Goal: Information Seeking & Learning: Learn about a topic

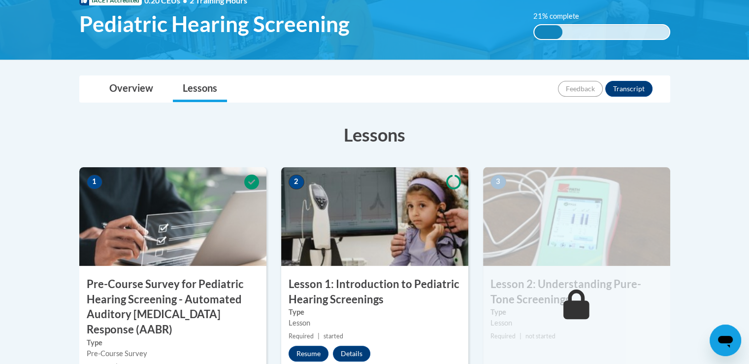
scroll to position [167, 0]
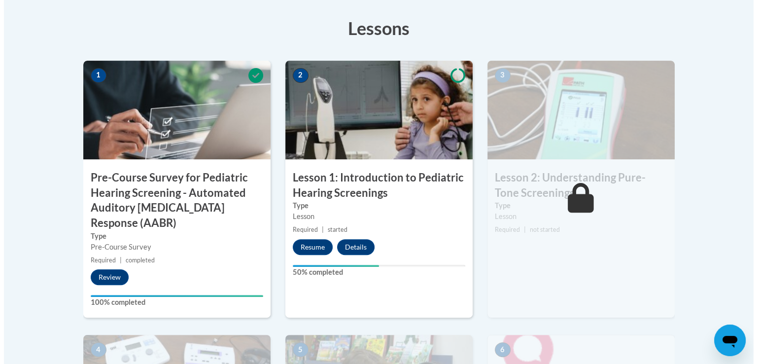
scroll to position [271, 0]
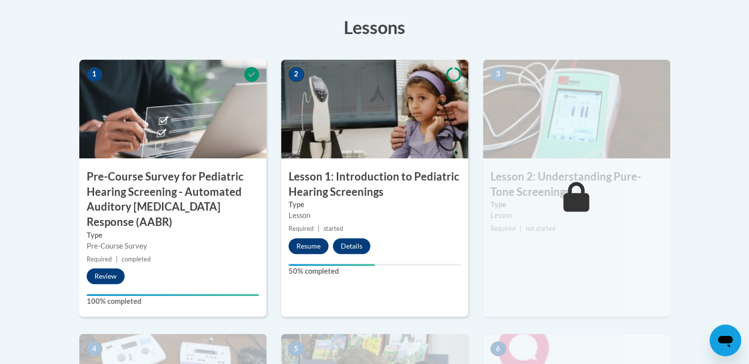
click at [314, 253] on button "Resume" at bounding box center [309, 246] width 40 height 16
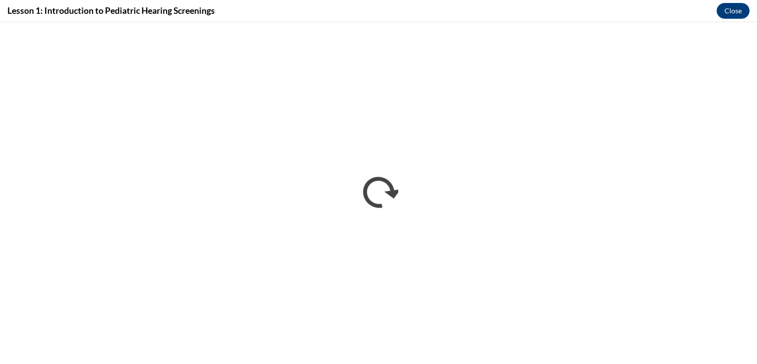
scroll to position [0, 0]
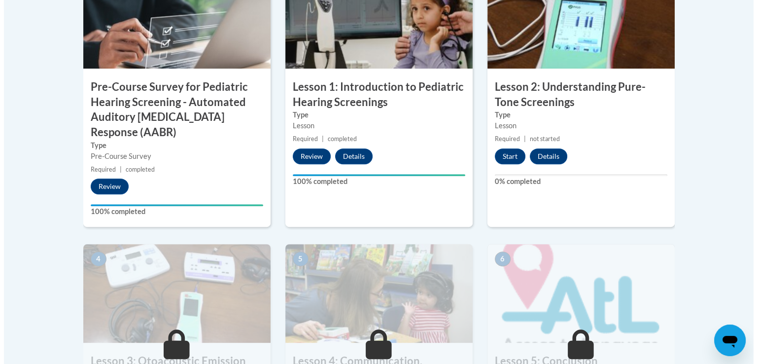
scroll to position [365, 0]
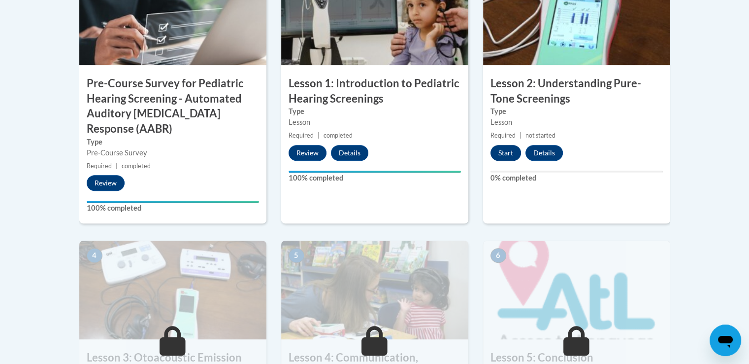
click at [512, 158] on button "Start" at bounding box center [506, 153] width 31 height 16
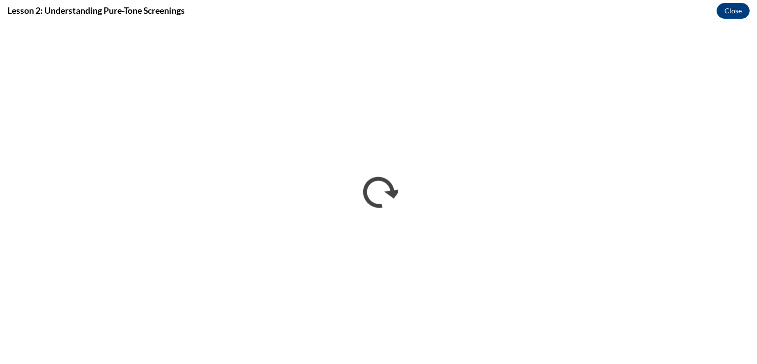
scroll to position [0, 0]
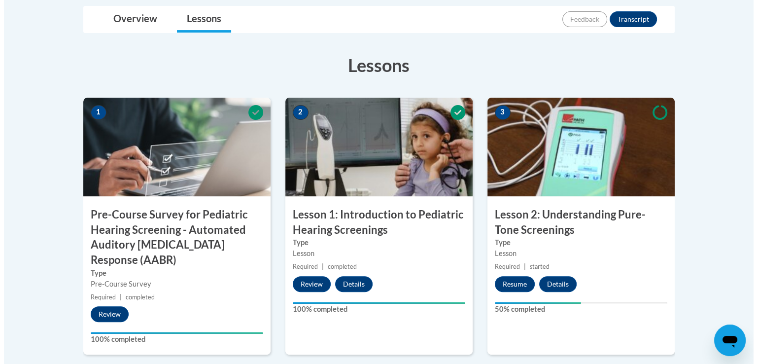
scroll to position [240, 0]
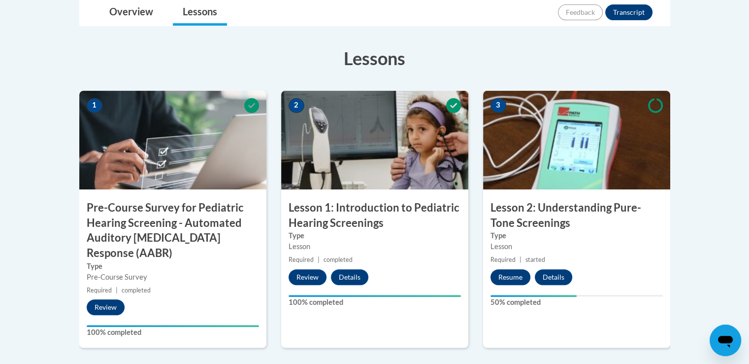
click at [520, 279] on button "Resume" at bounding box center [511, 277] width 40 height 16
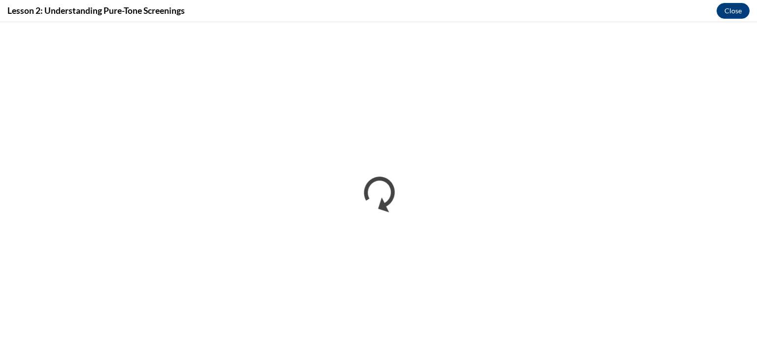
scroll to position [0, 0]
